Goal: Information Seeking & Learning: Learn about a topic

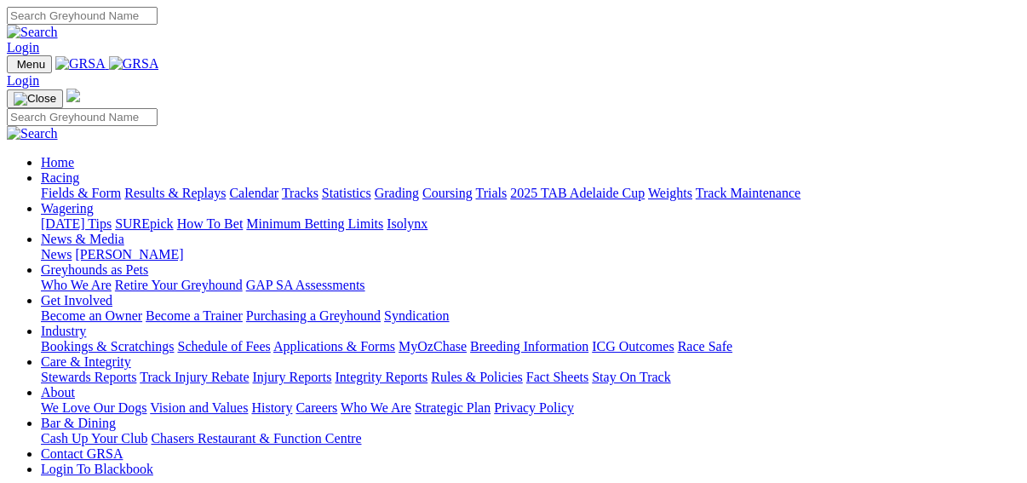
click at [181, 186] on link "Results & Replays" at bounding box center [174, 193] width 101 height 14
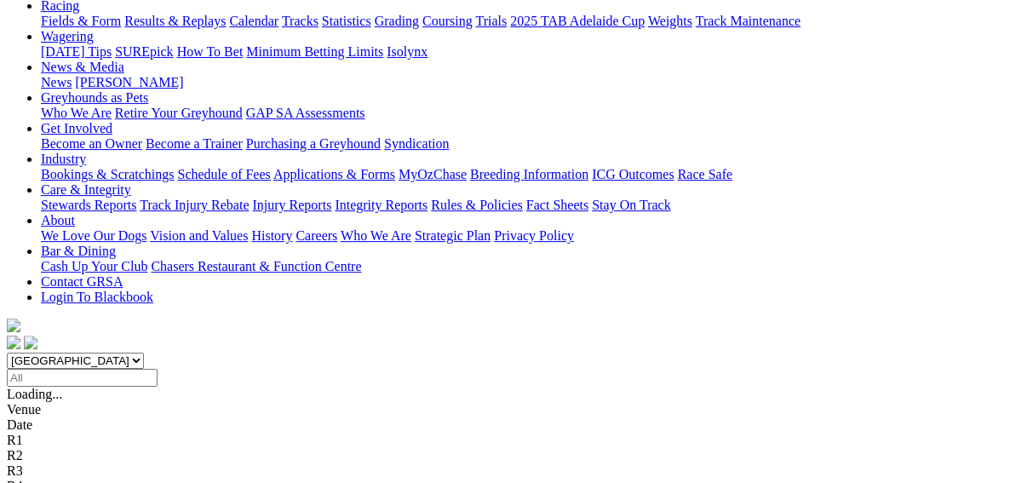
scroll to position [204, 0]
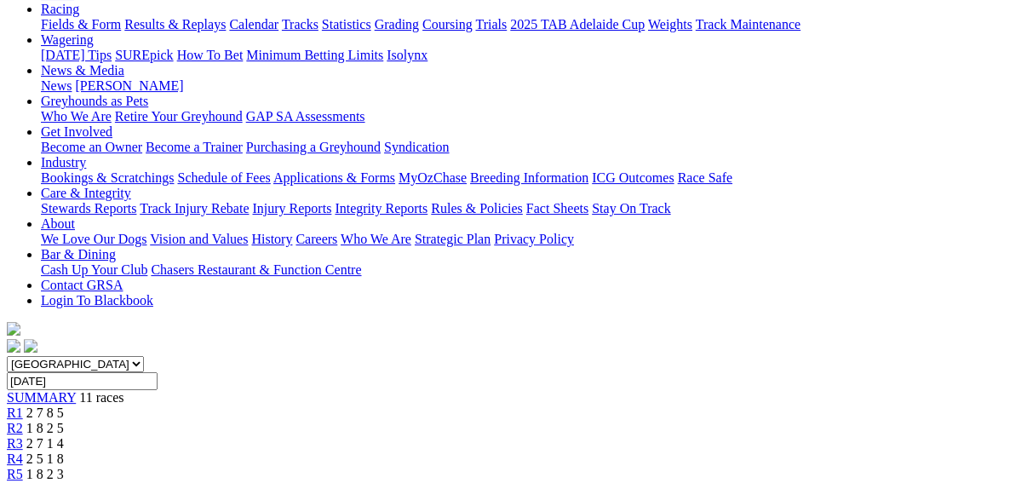
scroll to position [204, 0]
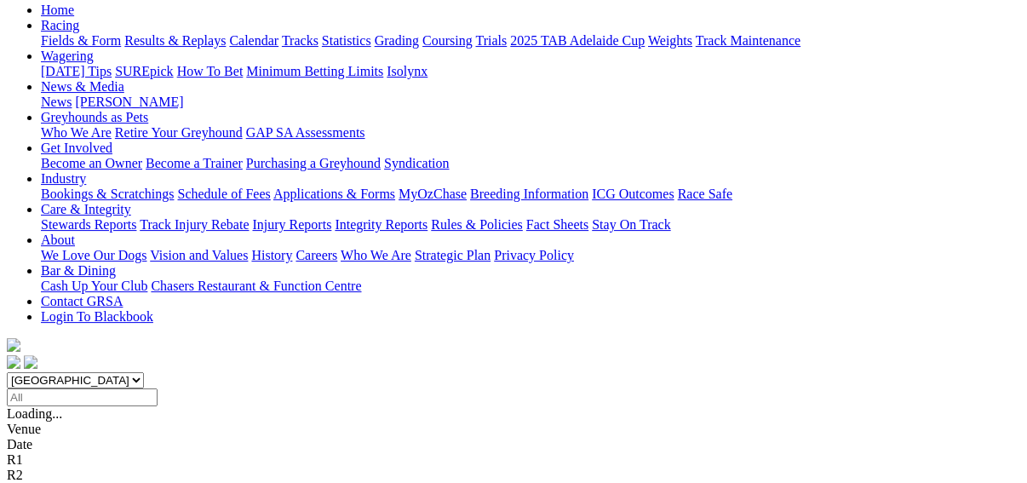
scroll to position [204, 0]
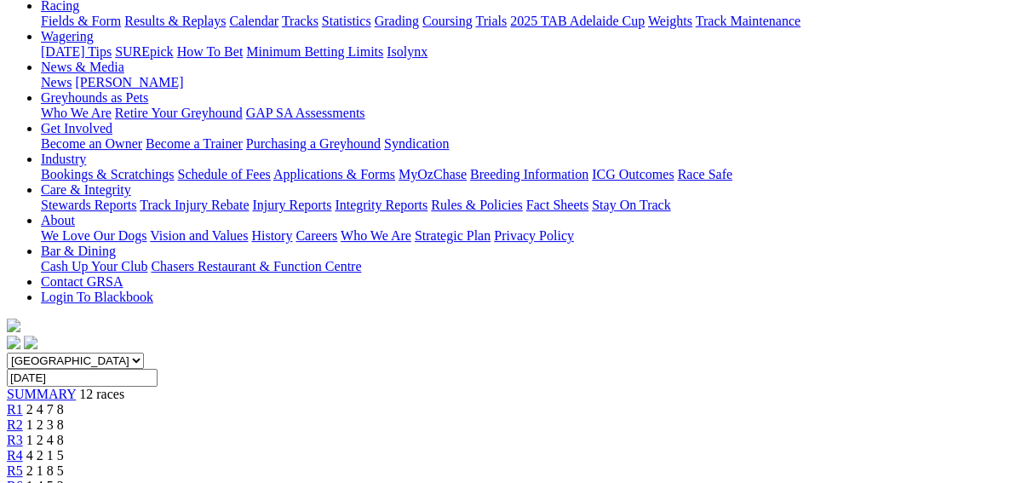
scroll to position [204, 0]
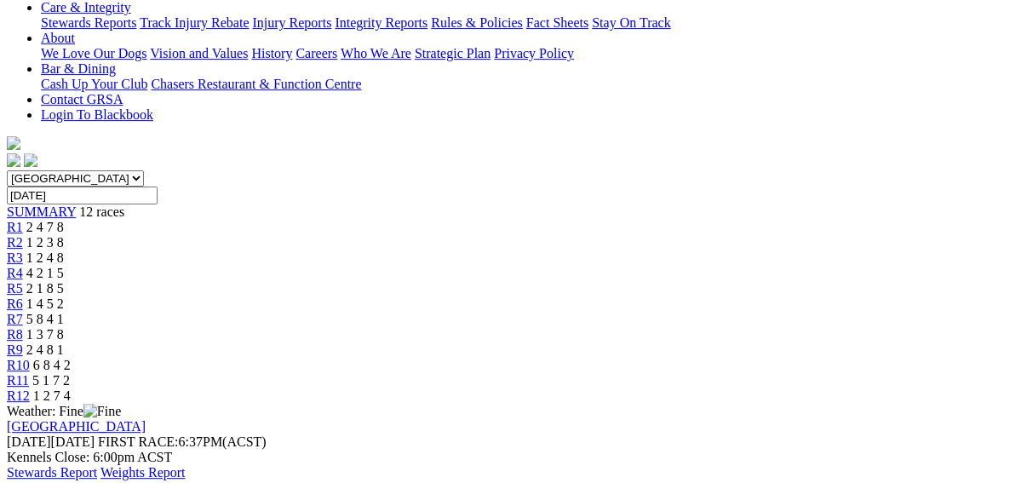
scroll to position [409, 0]
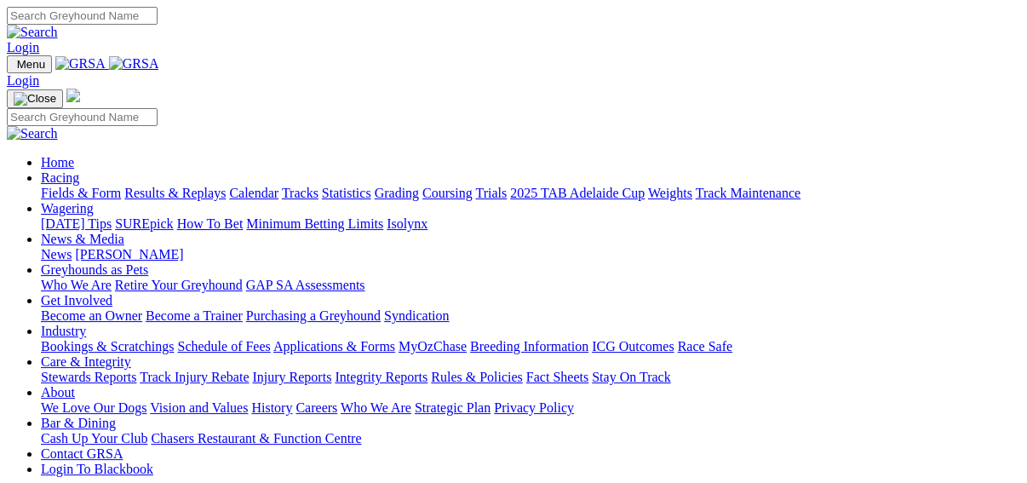
click at [44, 186] on link "Fields & Form" at bounding box center [81, 193] width 80 height 14
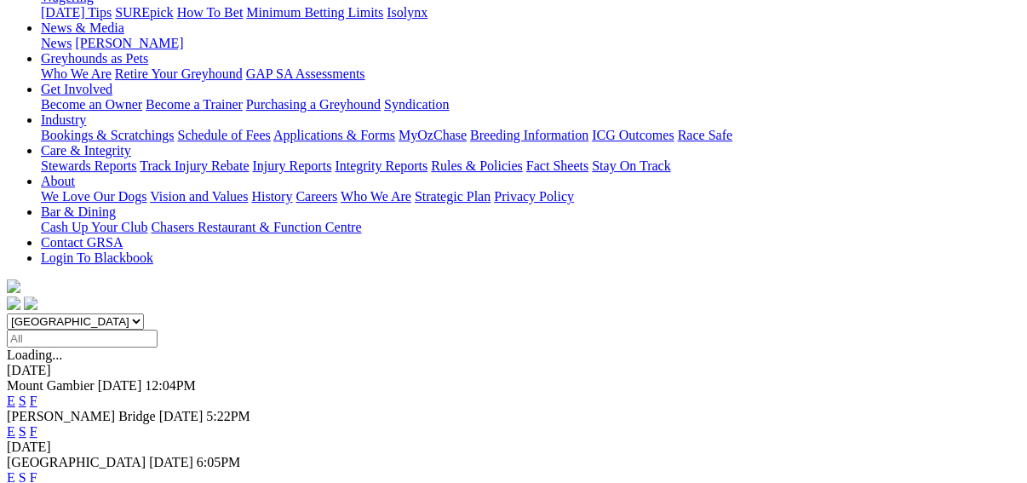
scroll to position [273, 0]
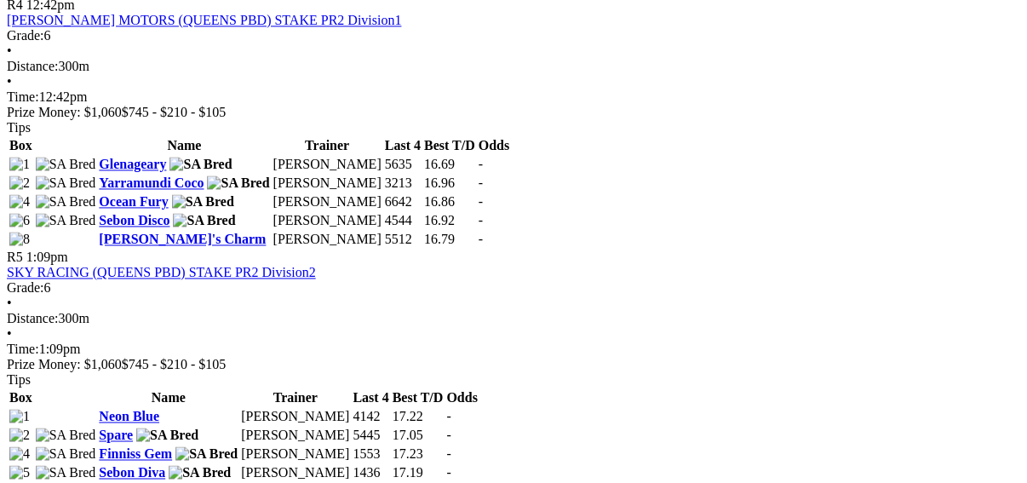
scroll to position [1840, 0]
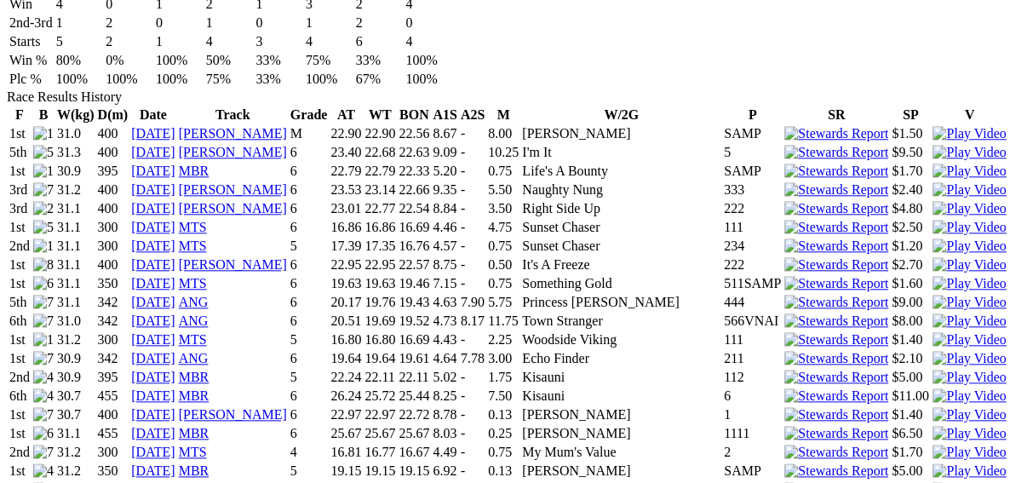
scroll to position [1159, 0]
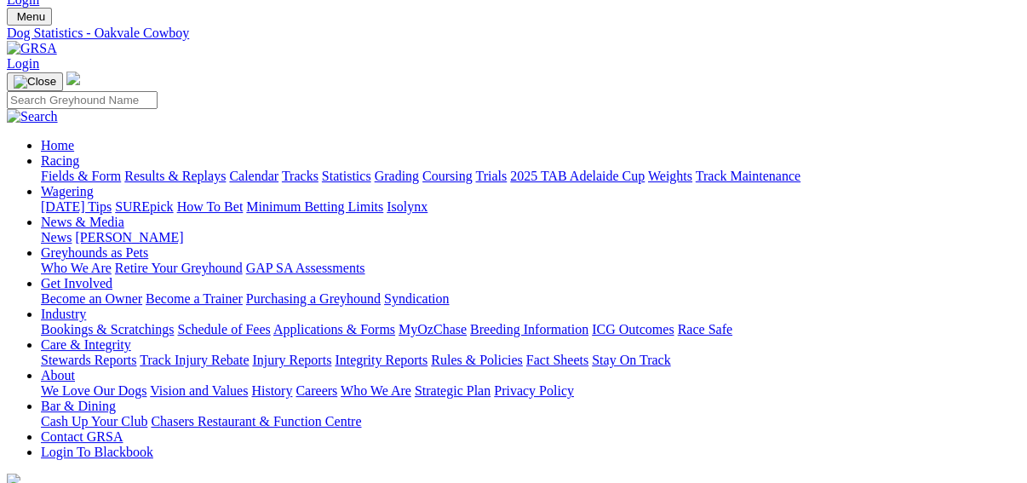
scroll to position [0, 0]
